Goal: Task Accomplishment & Management: Complete application form

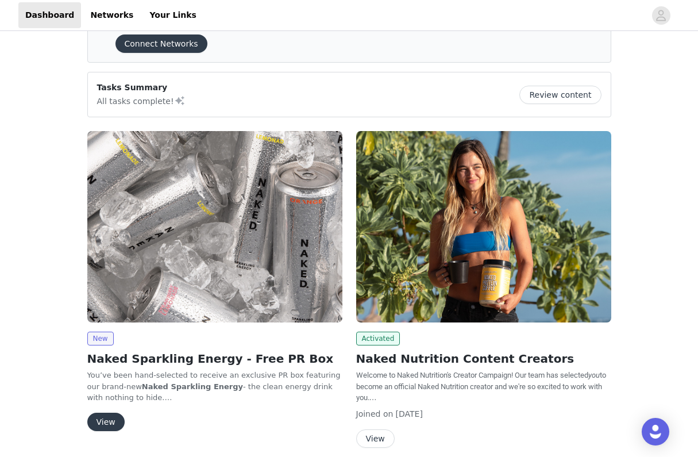
scroll to position [53, 0]
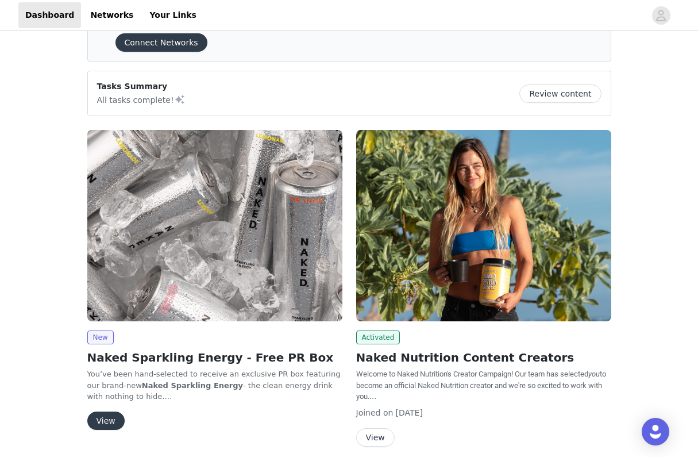
click at [99, 420] on button "View" at bounding box center [105, 421] width 37 height 18
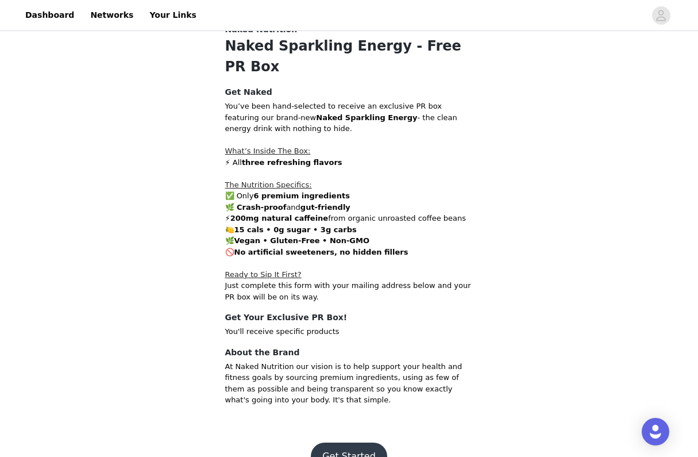
scroll to position [248, 0]
click at [334, 443] on button "Get Started" at bounding box center [349, 457] width 76 height 28
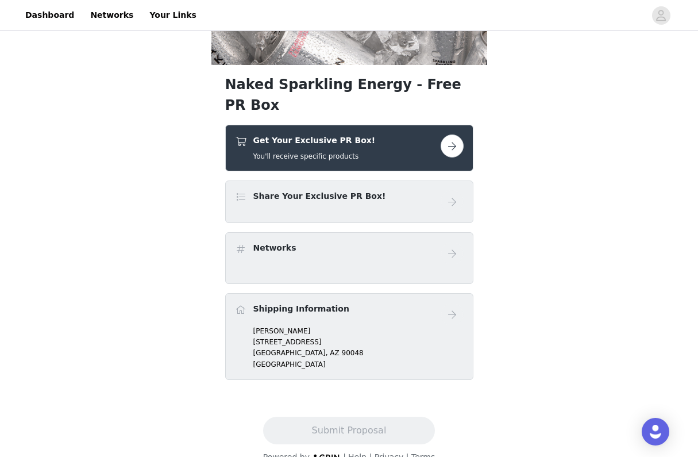
scroll to position [175, 0]
click at [455, 135] on button "button" at bounding box center [452, 146] width 23 height 23
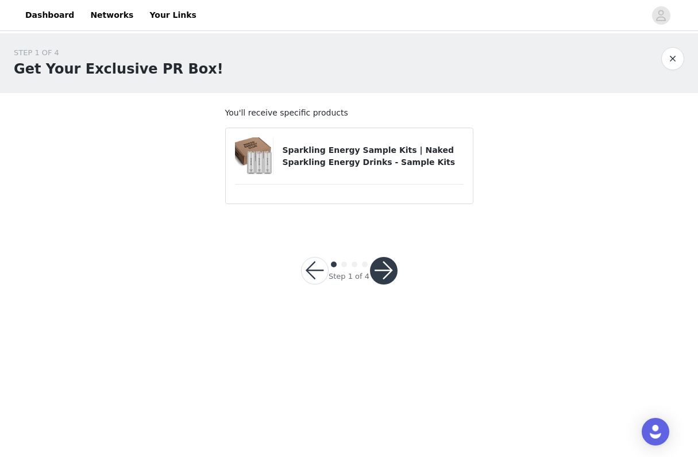
click at [345, 174] on div "Sparkling Energy Sample Kits | Naked Sparkling Energy Drinks - Sample Kits" at bounding box center [349, 156] width 229 height 38
click at [386, 273] on button "button" at bounding box center [384, 271] width 28 height 28
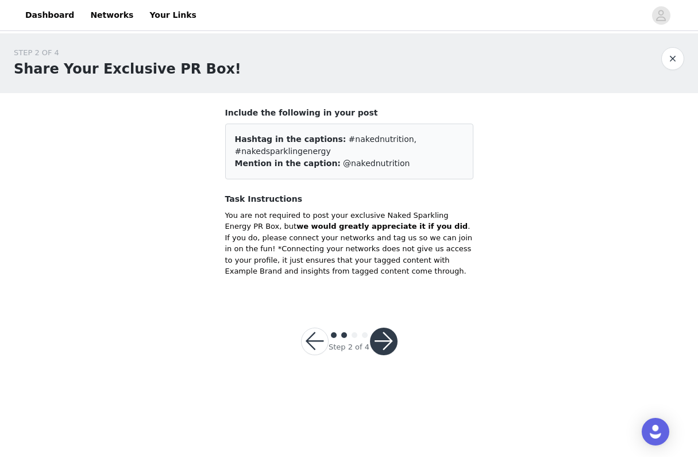
click at [388, 339] on button "button" at bounding box center [384, 342] width 28 height 28
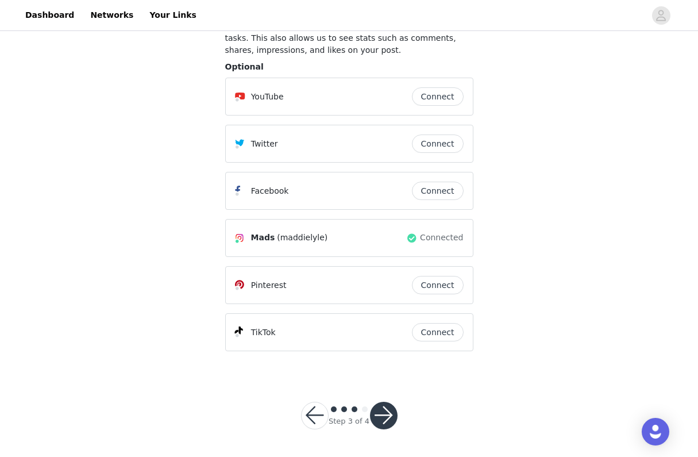
scroll to position [110, 0]
click at [378, 416] on button "button" at bounding box center [384, 416] width 28 height 28
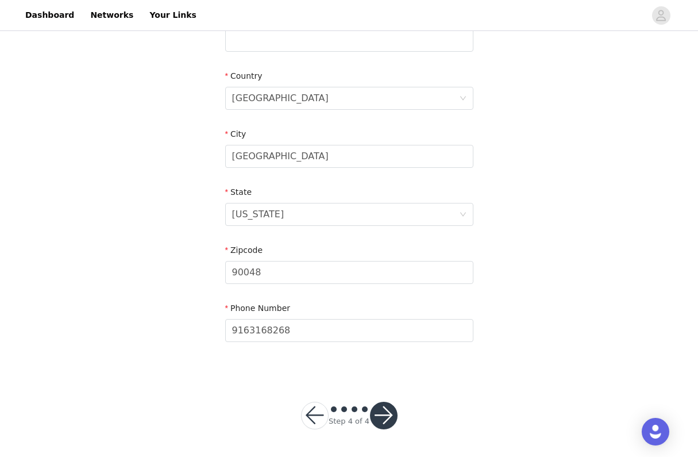
scroll to position [326, 0]
click at [379, 408] on button "button" at bounding box center [384, 416] width 28 height 28
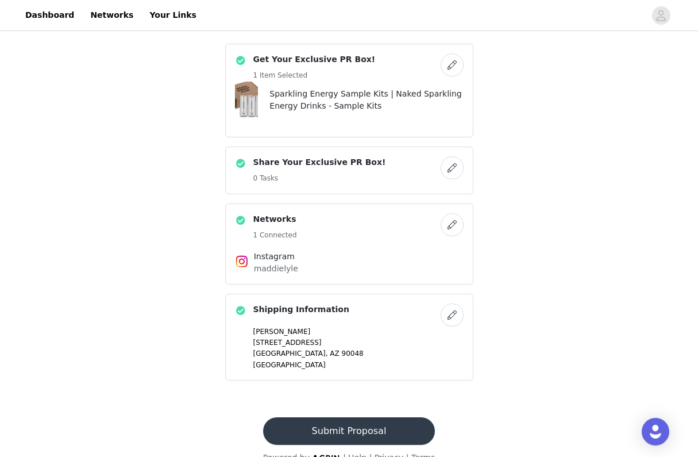
click at [347, 421] on button "Submit Proposal" at bounding box center [349, 431] width 172 height 28
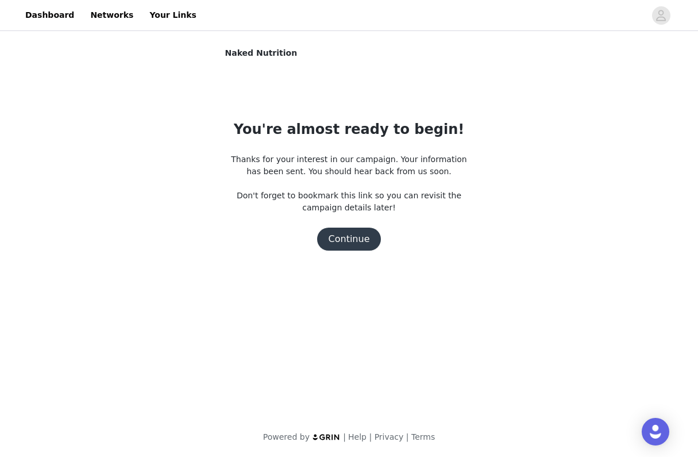
click at [347, 236] on button "Continue" at bounding box center [349, 239] width 64 height 23
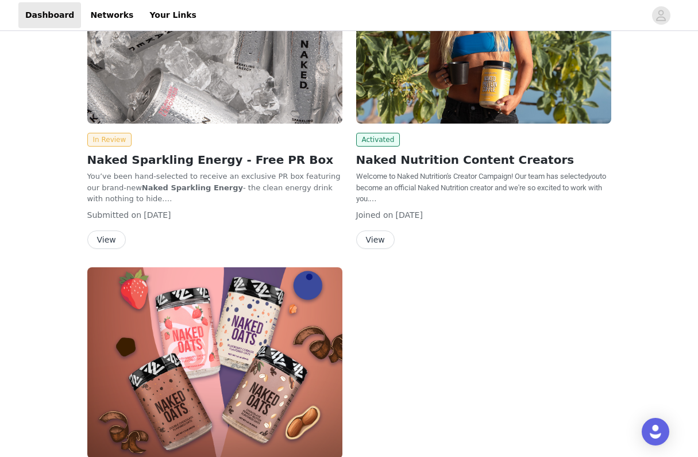
scroll to position [256, 0]
